Goal: Find contact information: Find contact information

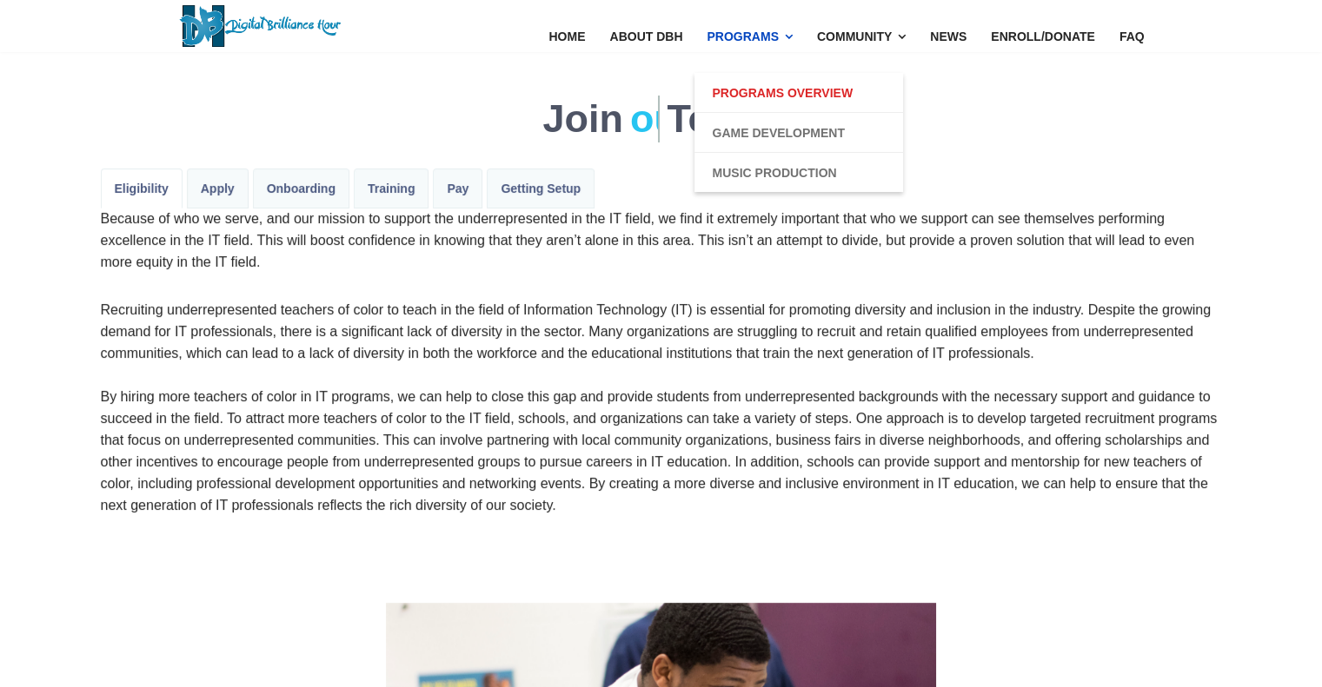
click at [765, 92] on link "Programs Overview" at bounding box center [782, 93] width 141 height 21
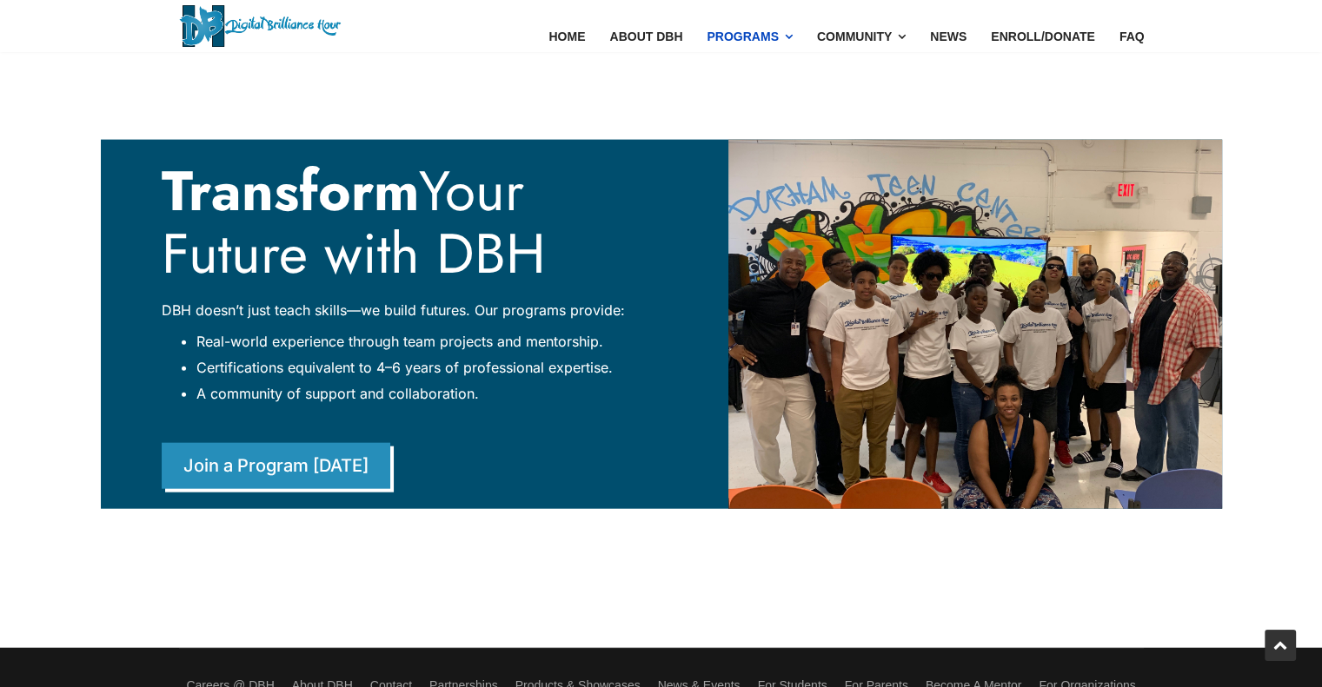
scroll to position [3997, 0]
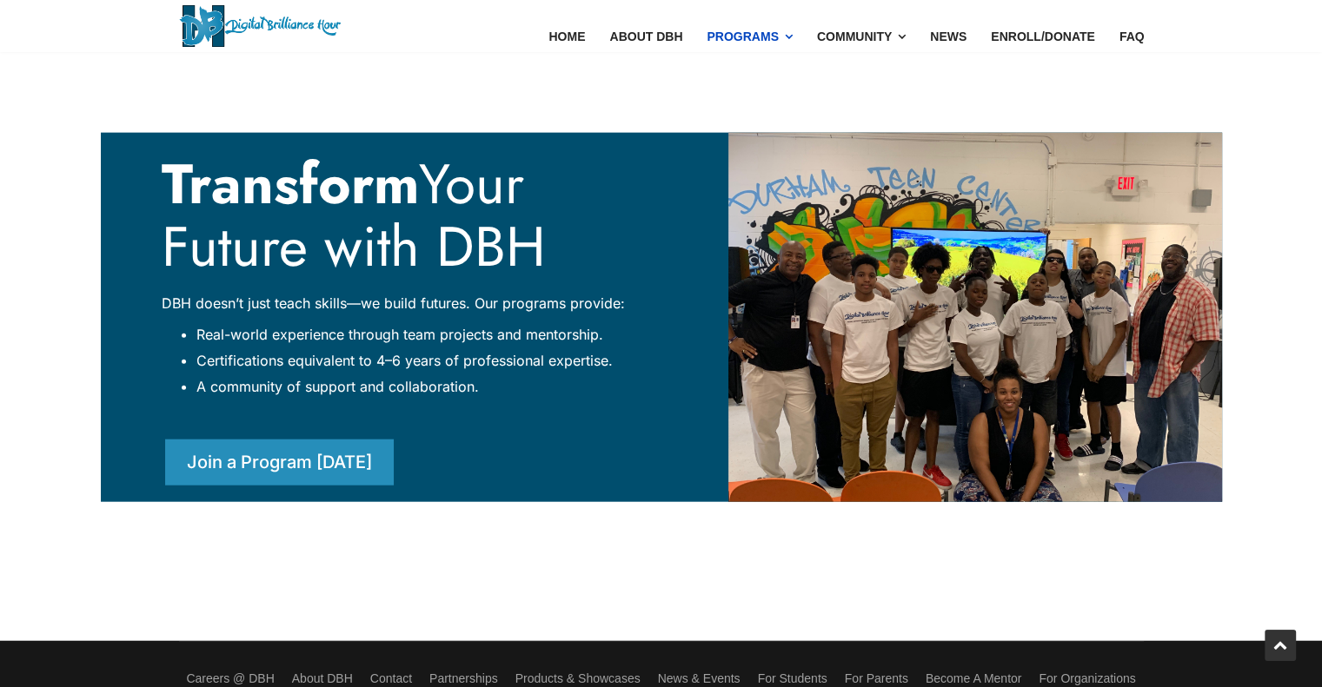
click at [324, 466] on link "Join a Program Today" at bounding box center [279, 463] width 229 height 46
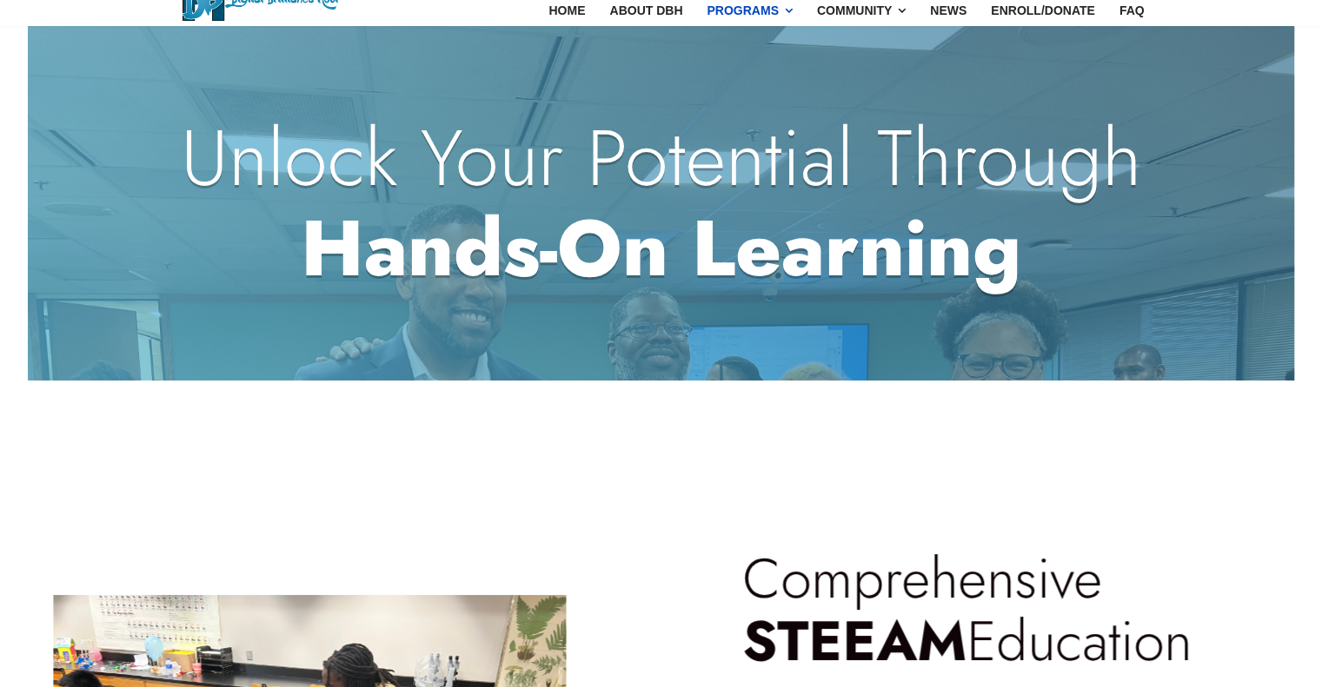
scroll to position [0, 0]
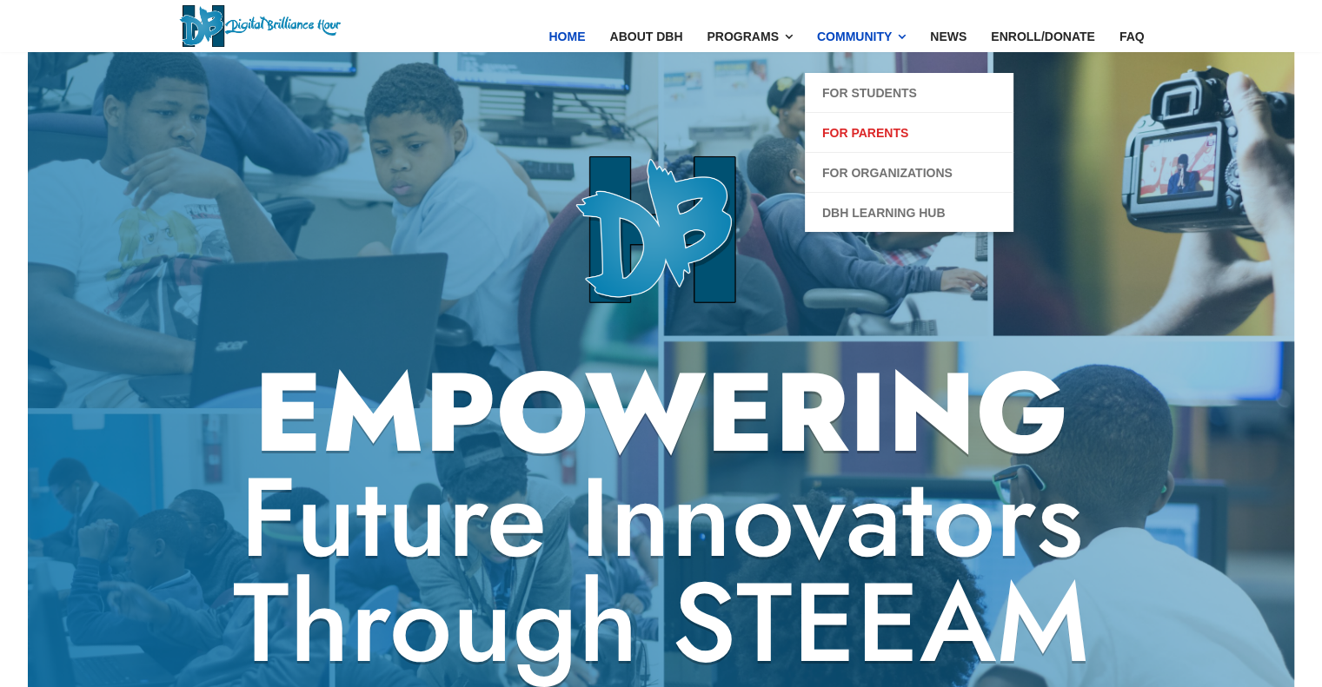
click at [887, 129] on link "For Parents" at bounding box center [865, 133] width 86 height 21
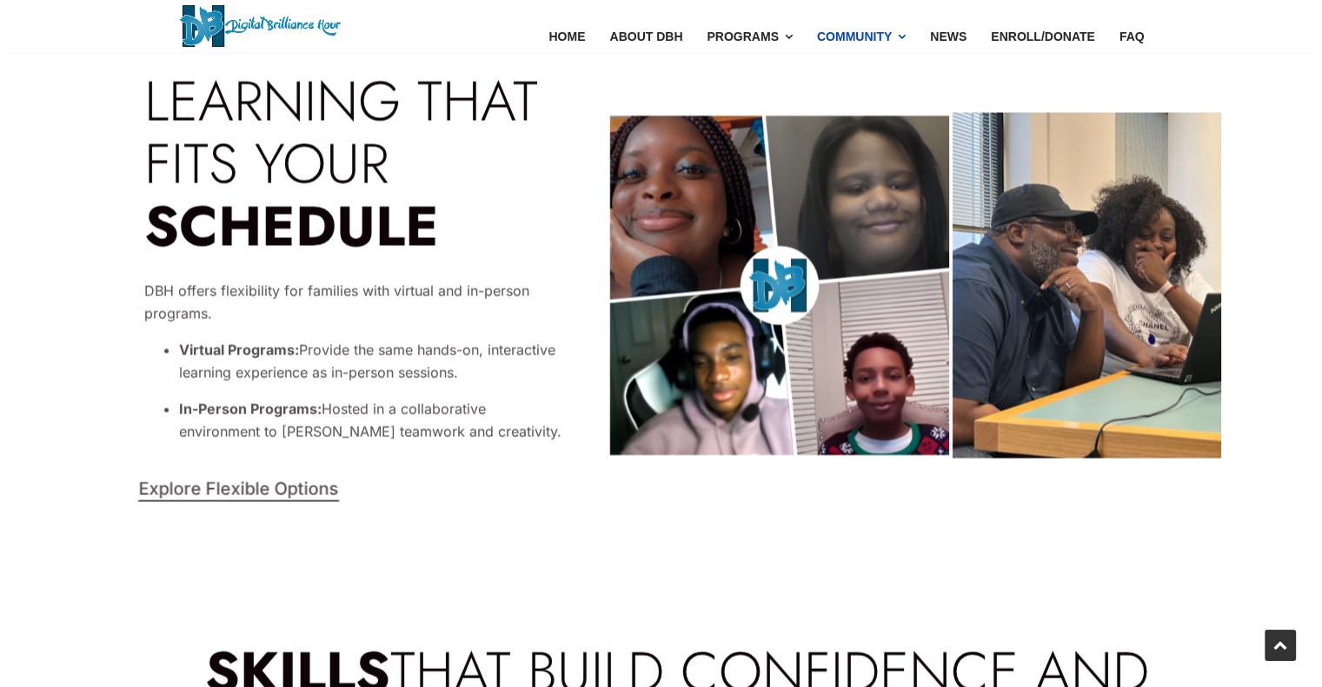
scroll to position [3562, 0]
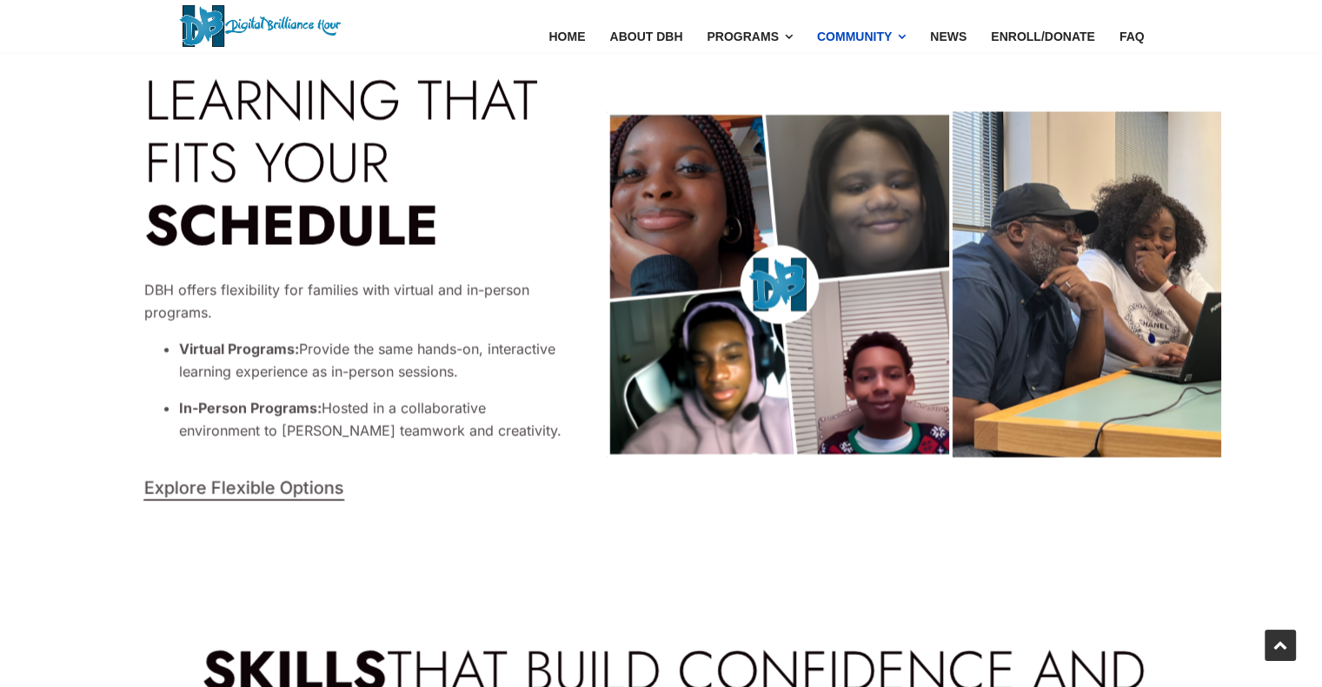
click at [272, 494] on link "Explore Flexible Options" at bounding box center [243, 489] width 202 height 24
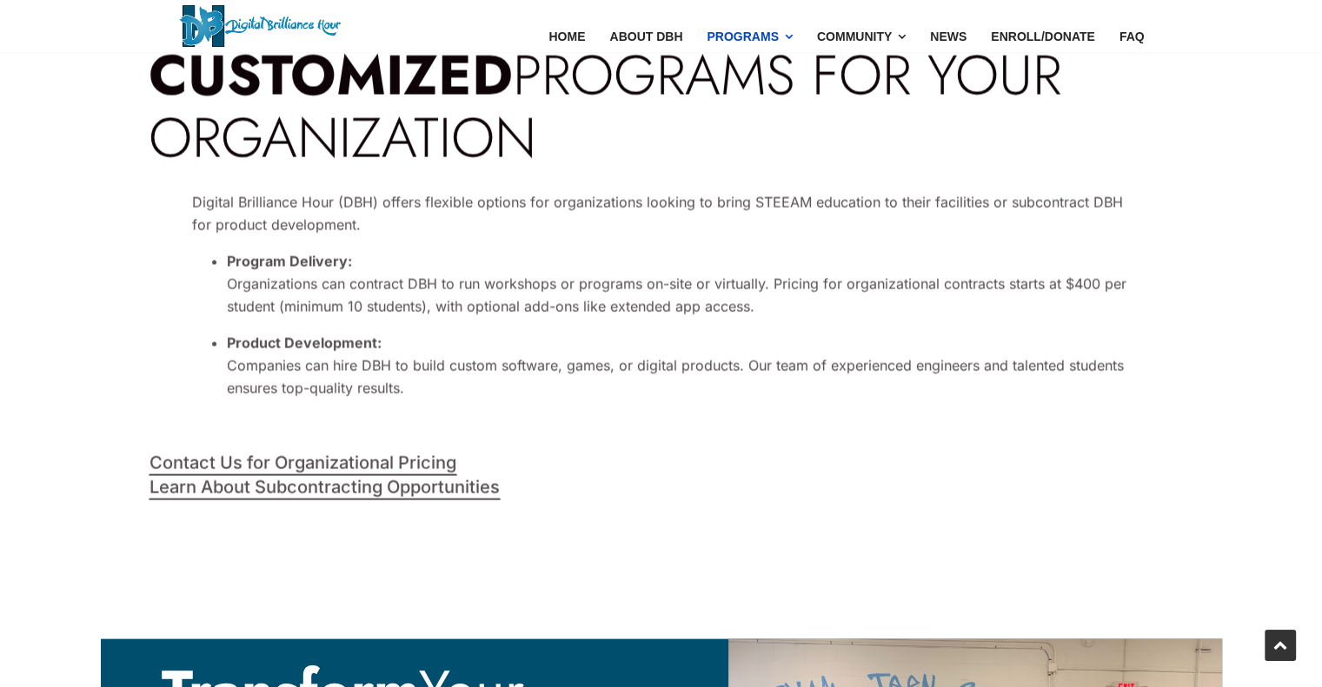
scroll to position [3562, 0]
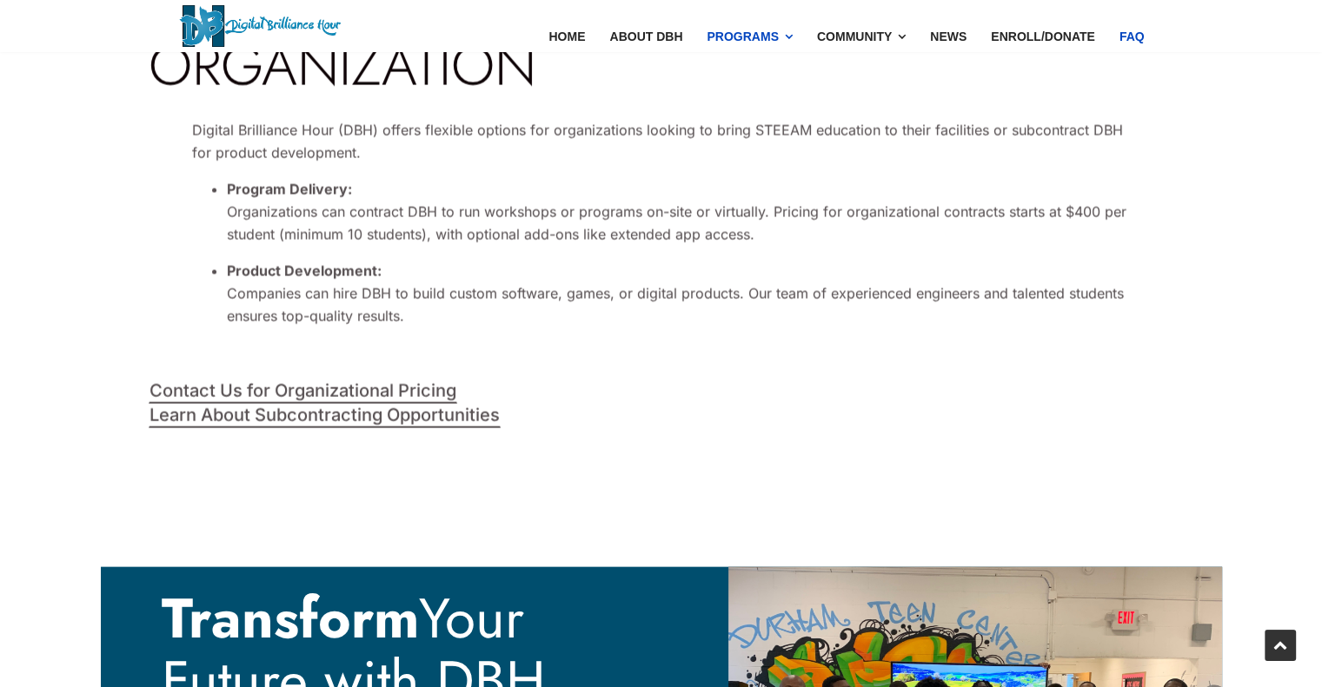
click at [1128, 36] on link "FAQ" at bounding box center [1132, 36] width 50 height 73
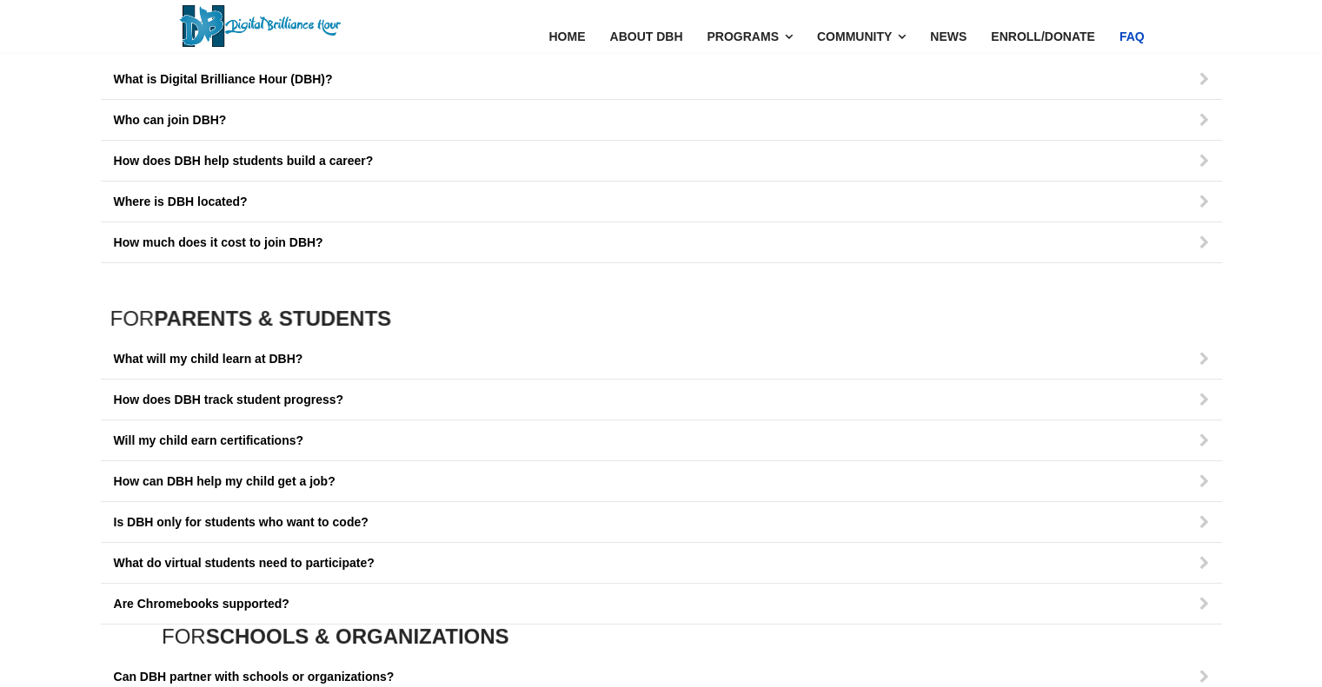
scroll to position [87, 0]
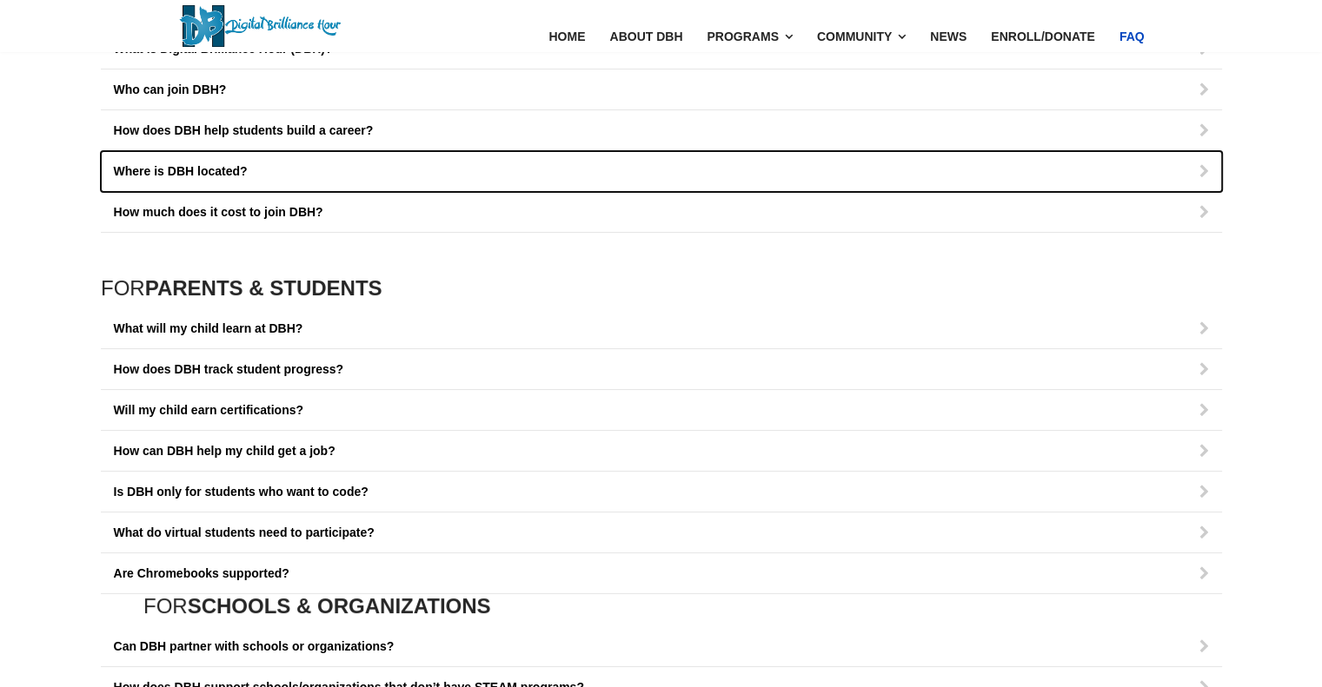
click at [224, 173] on span "Where is DBH located?" at bounding box center [181, 171] width 134 height 14
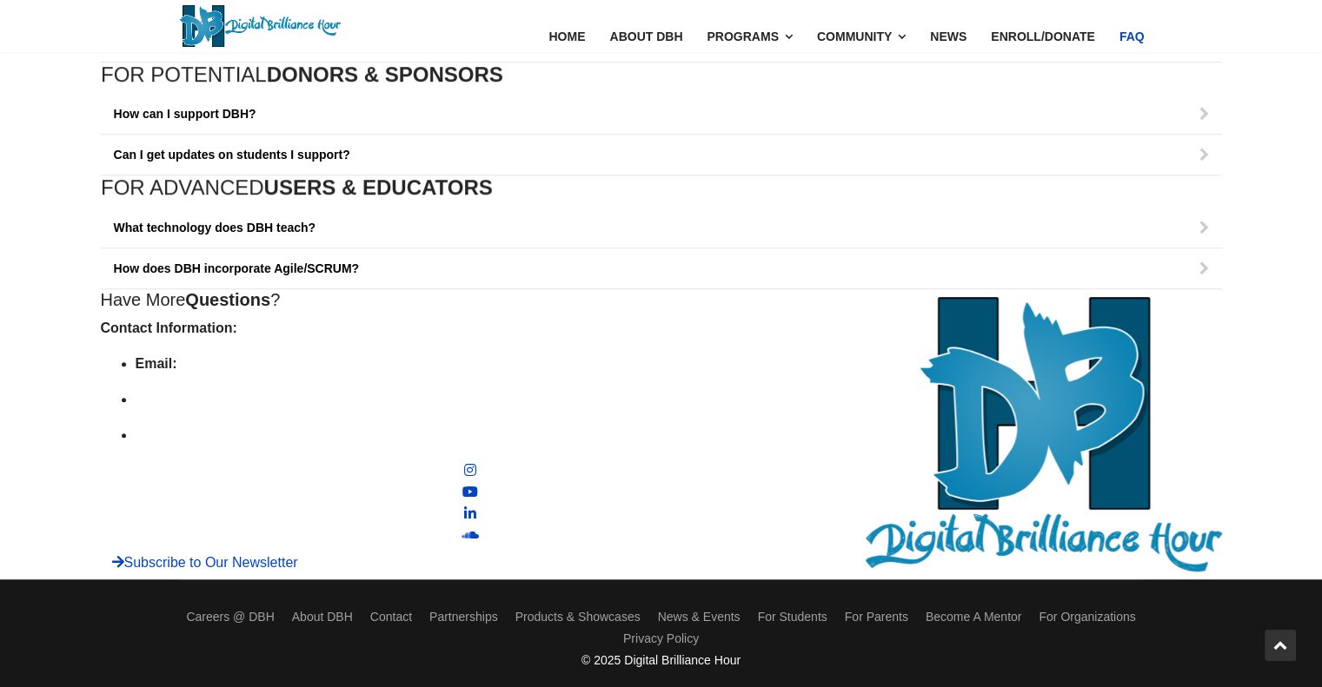
scroll to position [1085, 0]
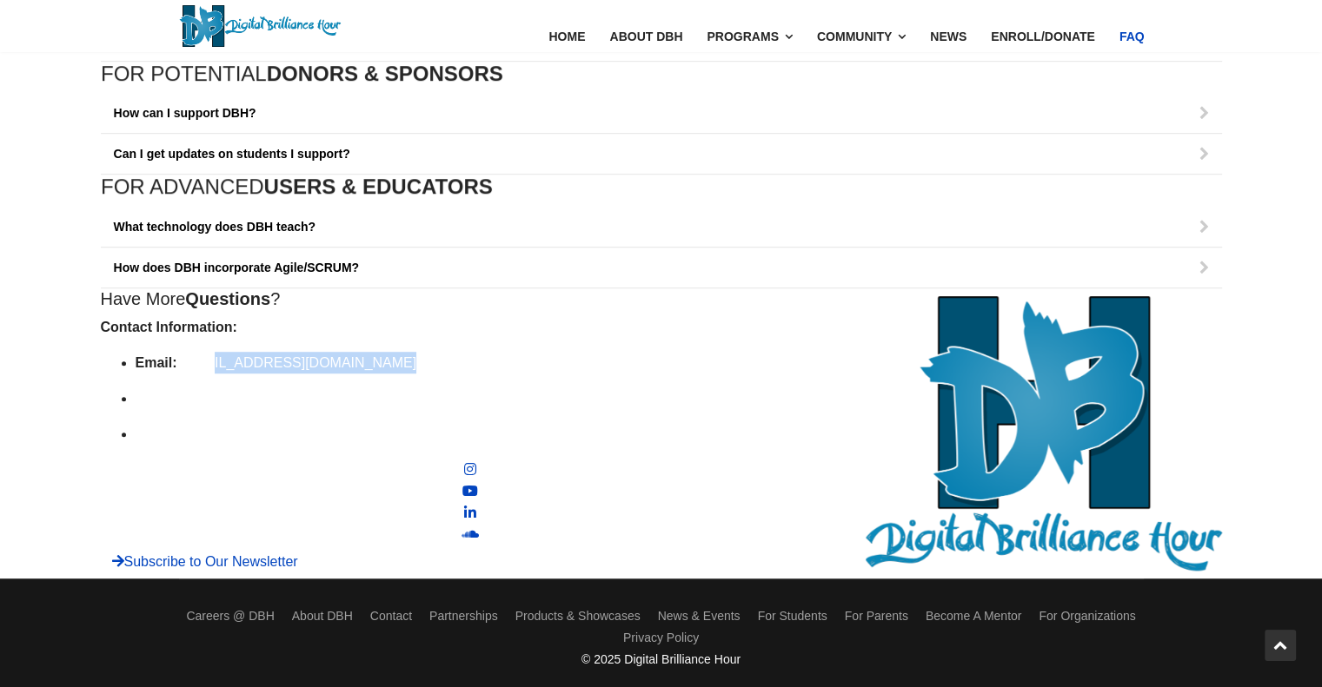
drag, startPoint x: 202, startPoint y: 360, endPoint x: 384, endPoint y: 368, distance: 182.6
click at [384, 368] on ul "Email: [EMAIL_ADDRESS][DOMAIN_NAME] Phone: [PHONE_NUMBER] Chat: Meet DBH" at bounding box center [470, 398] width 739 height 93
click at [167, 357] on strong "Email:" at bounding box center [157, 362] width 42 height 15
drag, startPoint x: 175, startPoint y: 356, endPoint x: 389, endPoint y: 364, distance: 214.7
click at [386, 364] on ul "Email: [EMAIL_ADDRESS][DOMAIN_NAME] Phone: [PHONE_NUMBER] Chat: Meet DBH" at bounding box center [470, 398] width 739 height 93
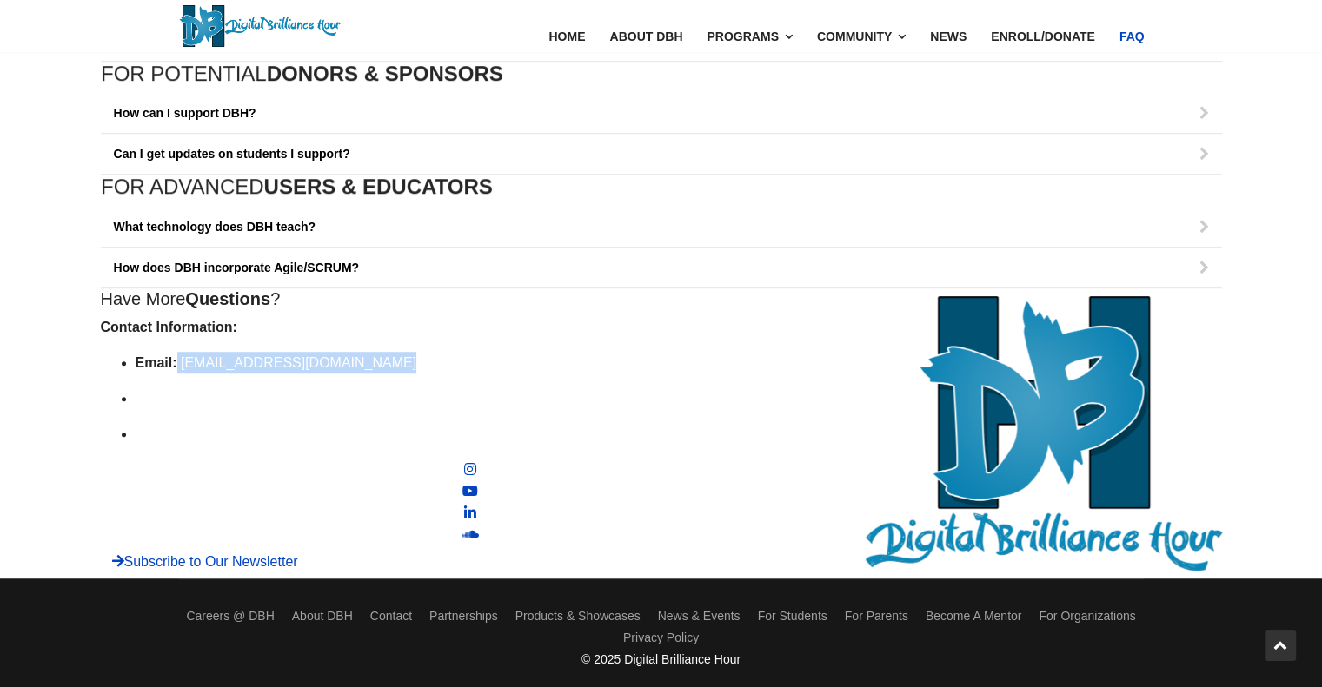
click at [459, 370] on ul "Email: [EMAIL_ADDRESS][DOMAIN_NAME] Phone: [PHONE_NUMBER] Chat: Meet DBH" at bounding box center [470, 398] width 739 height 93
drag, startPoint x: 368, startPoint y: 397, endPoint x: 327, endPoint y: 394, distance: 41.8
click at [327, 394] on p "Phone: [PHONE_NUMBER]" at bounding box center [488, 399] width 704 height 22
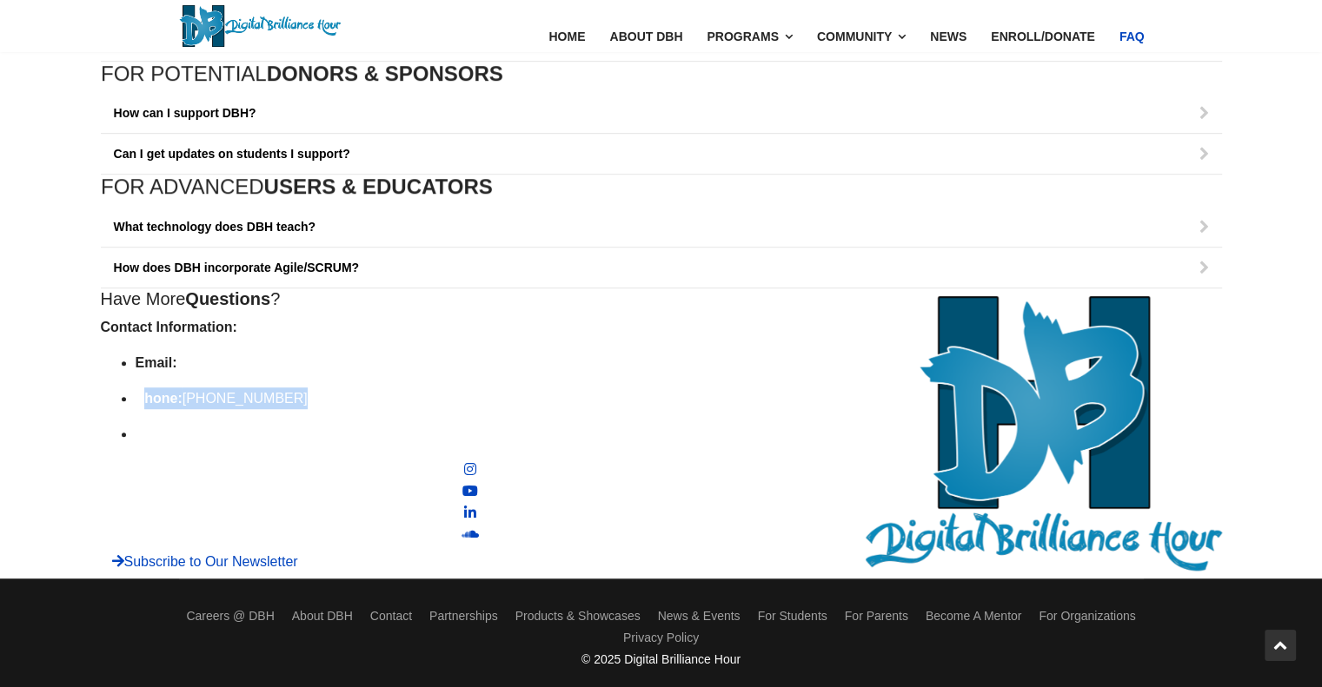
drag, startPoint x: 141, startPoint y: 392, endPoint x: 350, endPoint y: 406, distance: 209.9
click at [350, 406] on ul "Email: [EMAIL_ADDRESS][DOMAIN_NAME] Phone: [PHONE_NUMBER] Chat: Meet DBH" at bounding box center [470, 398] width 739 height 93
click at [190, 427] on span "Meet DBH" at bounding box center [207, 434] width 64 height 15
